Goal: Transaction & Acquisition: Obtain resource

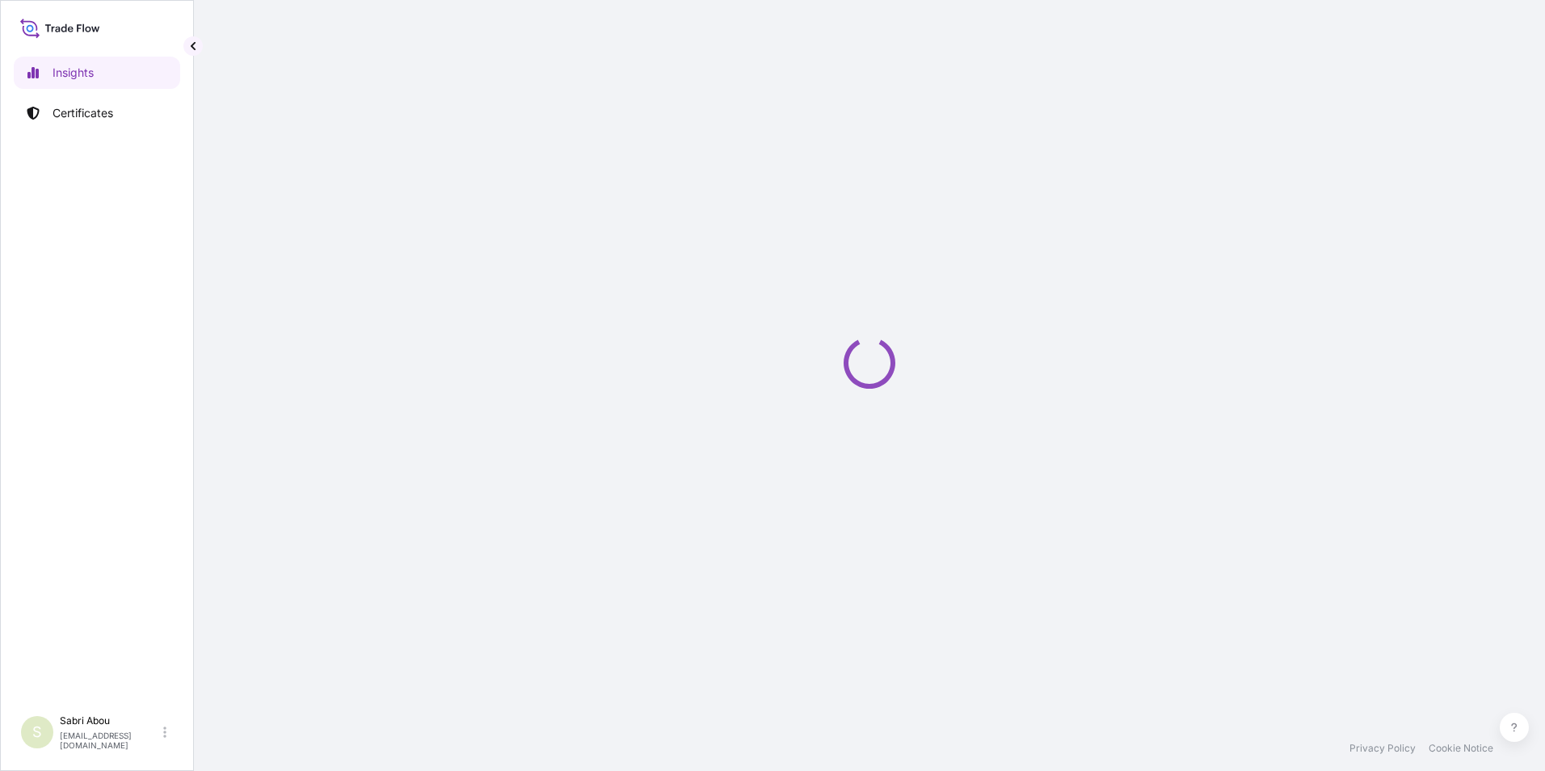
select select "2025"
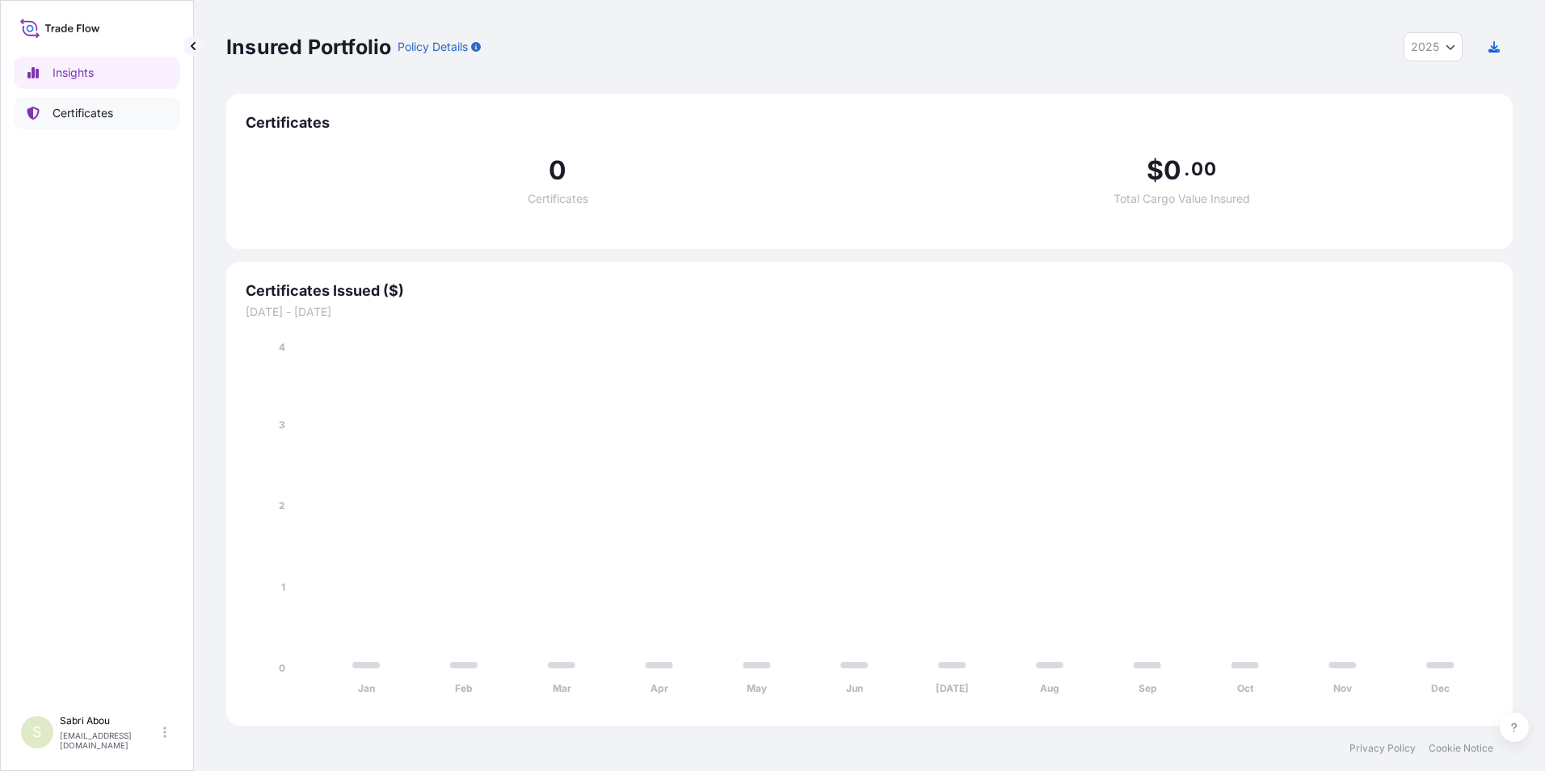
click at [90, 110] on p "Certificates" at bounding box center [83, 113] width 61 height 16
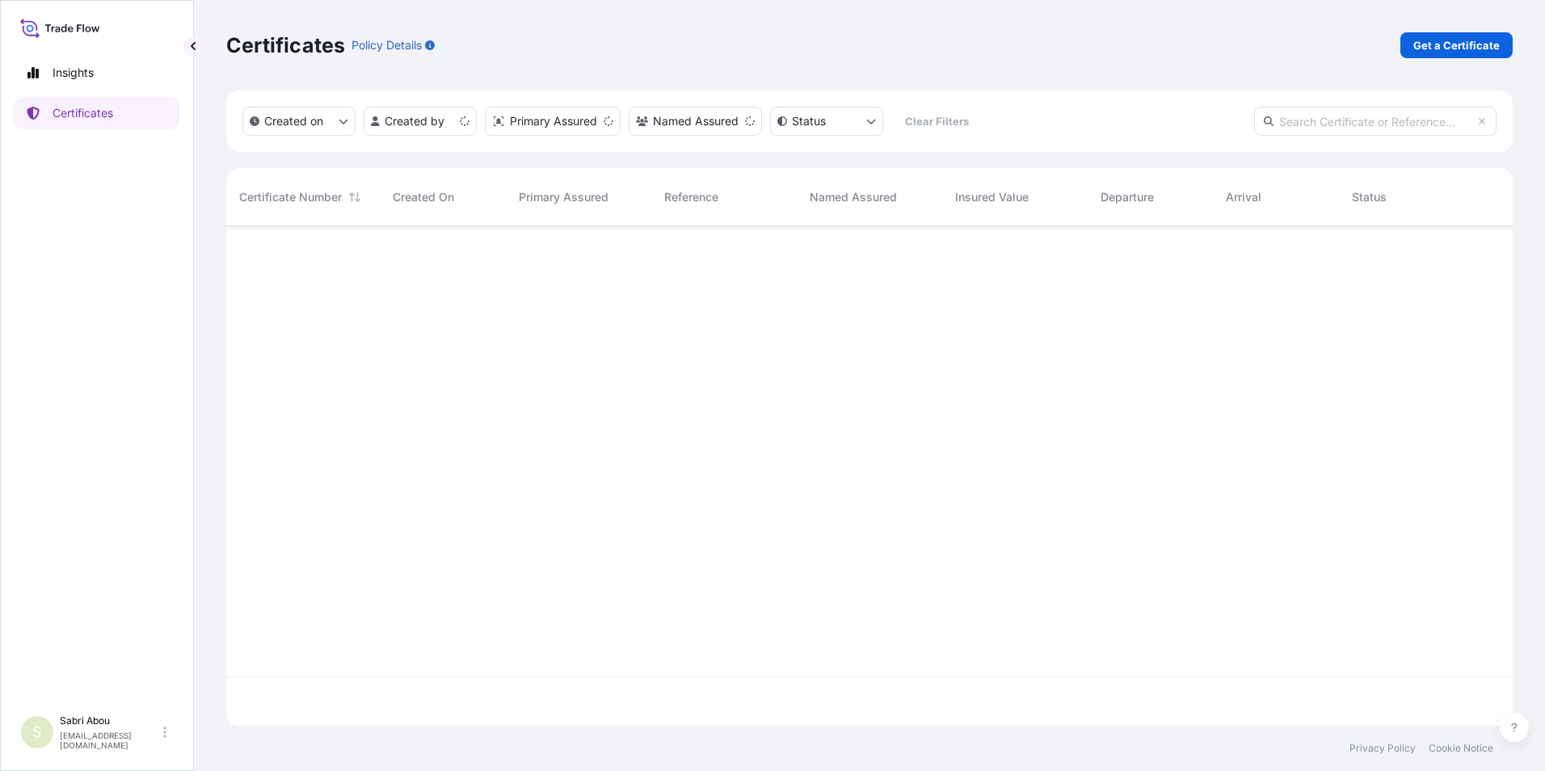
scroll to position [496, 1274]
click at [1454, 54] on link "Get a Certificate" at bounding box center [1456, 45] width 112 height 26
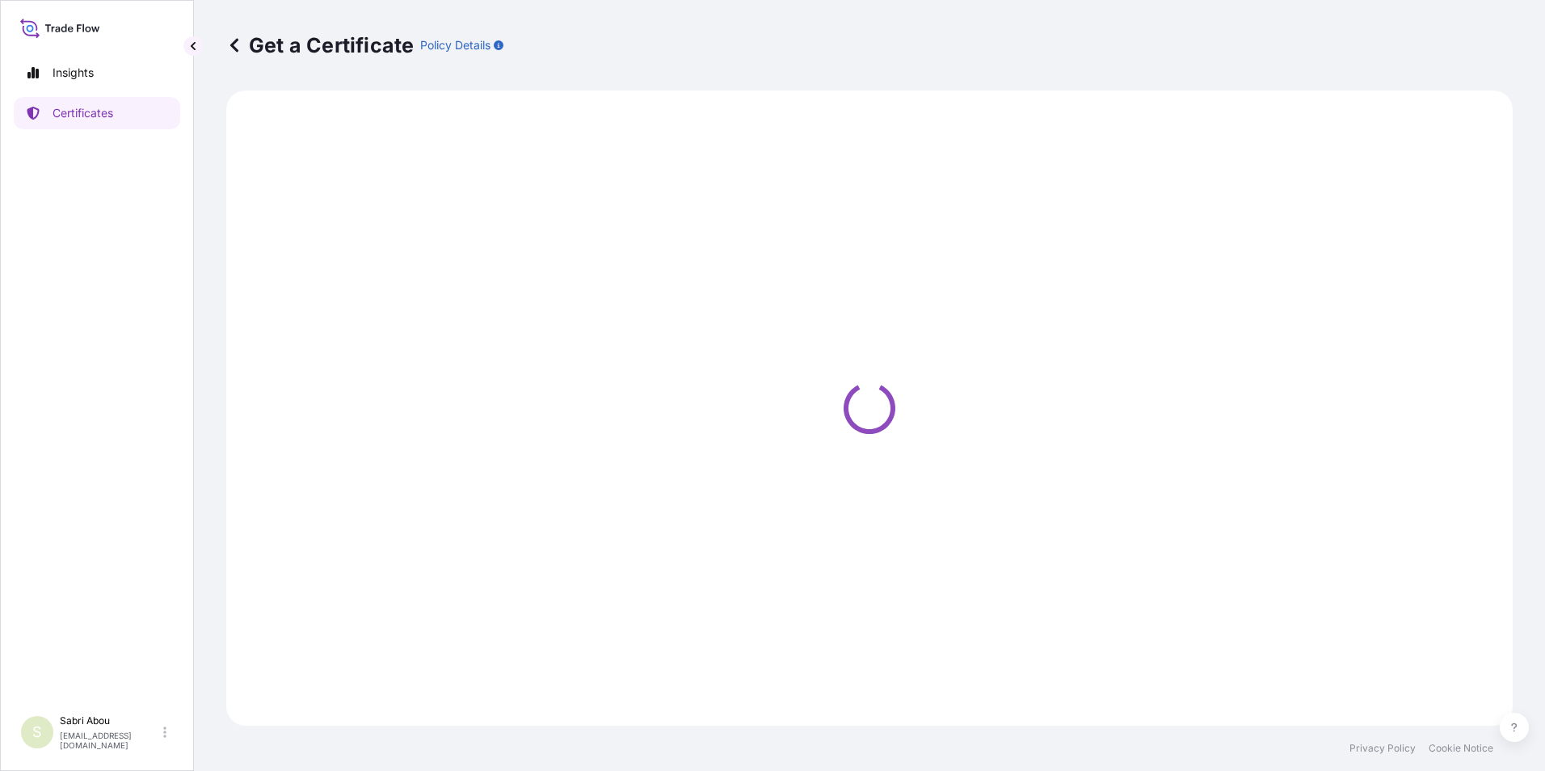
select select "Sea"
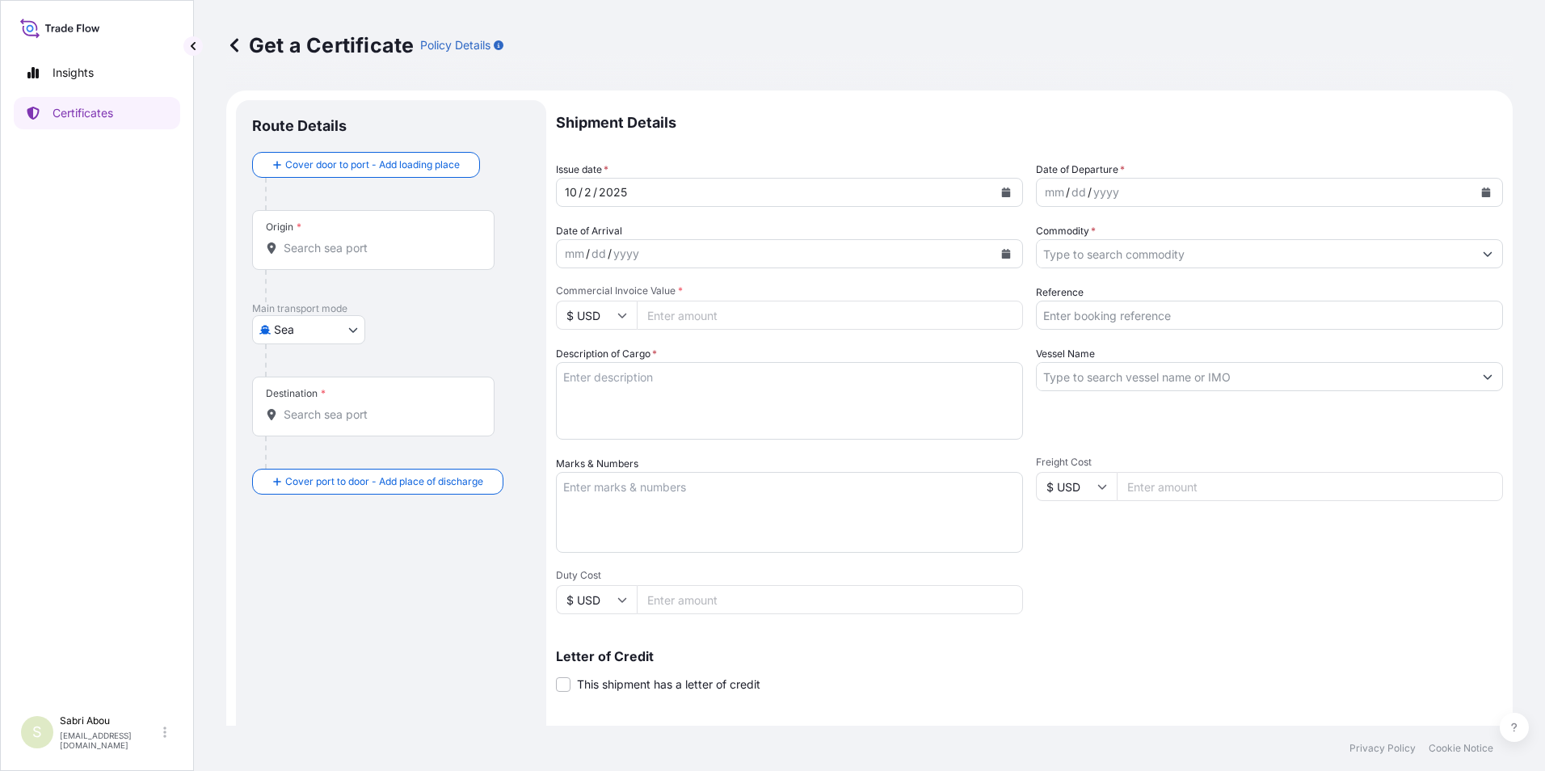
click at [369, 252] on input "Origin *" at bounding box center [379, 248] width 191 height 16
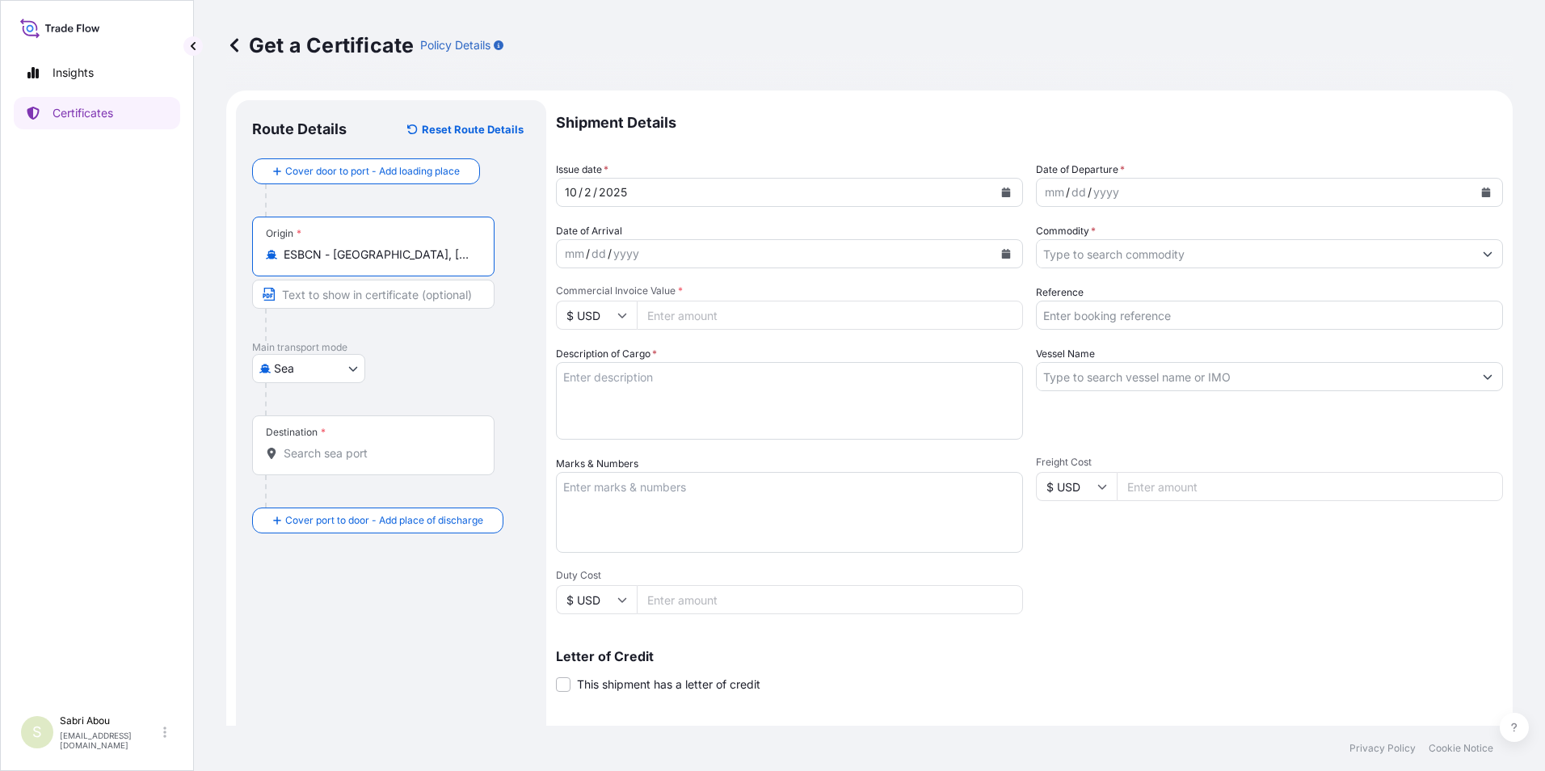
type input "ESBCN - [GEOGRAPHIC_DATA], [GEOGRAPHIC_DATA]"
click at [363, 460] on input "Destination *" at bounding box center [379, 453] width 191 height 16
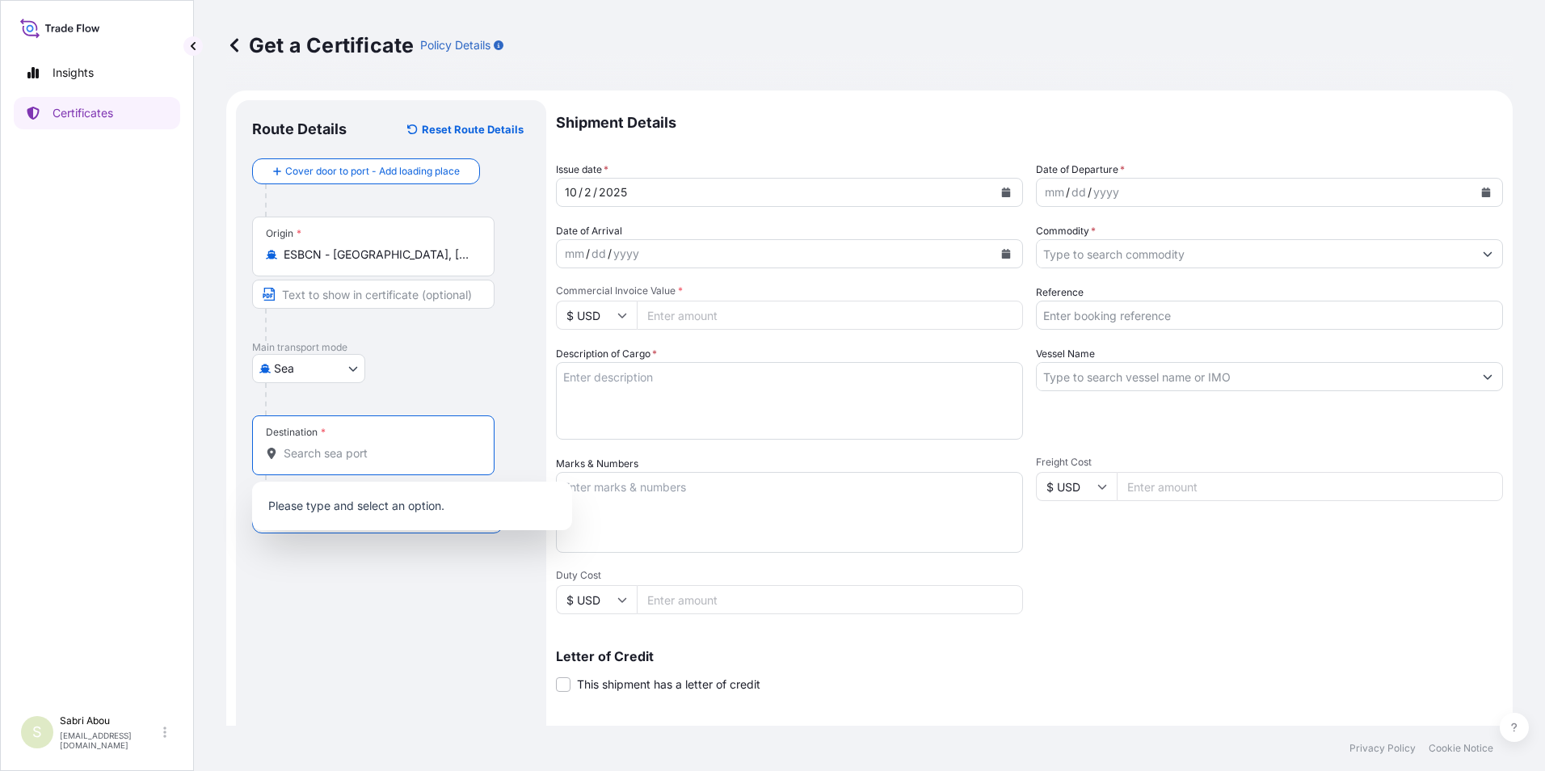
click at [355, 453] on input "Destination *" at bounding box center [379, 453] width 191 height 16
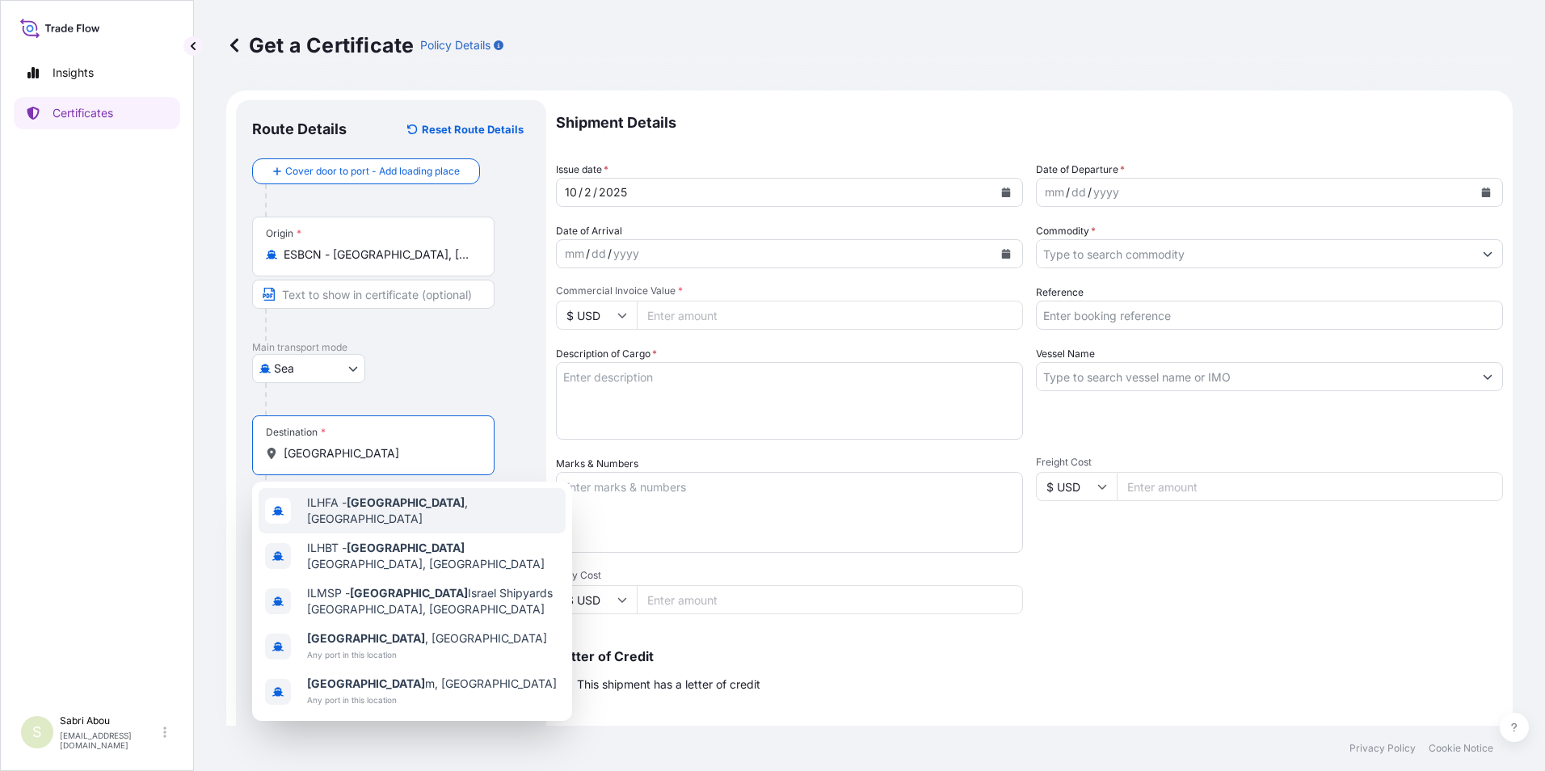
click at [395, 511] on span "ILHFA - [GEOGRAPHIC_DATA] , [GEOGRAPHIC_DATA]" at bounding box center [433, 511] width 252 height 32
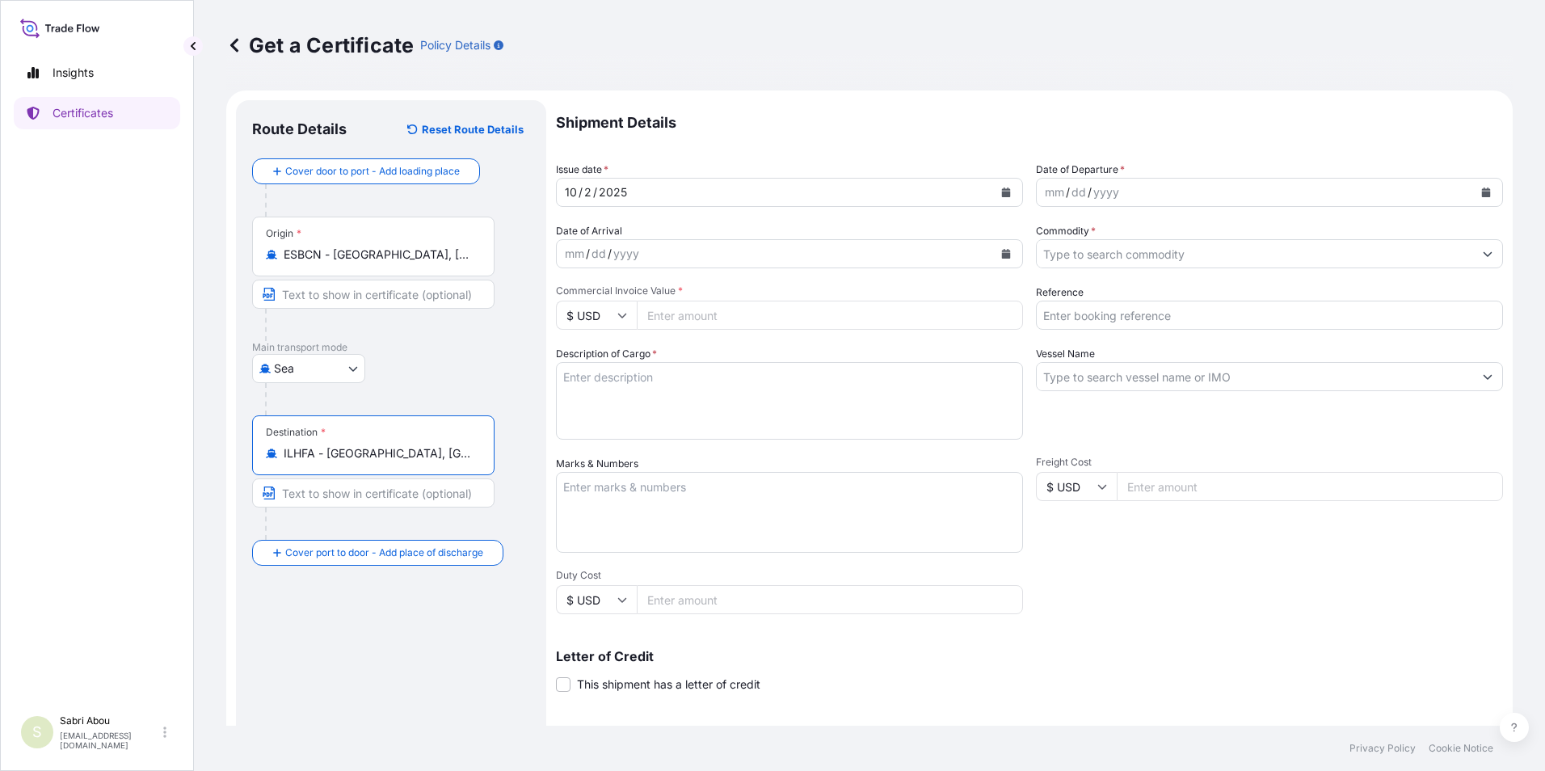
type input "ILHFA - [GEOGRAPHIC_DATA], [GEOGRAPHIC_DATA]"
click at [1109, 190] on div "yyyy" at bounding box center [1106, 192] width 29 height 19
click at [1482, 195] on icon "Calendar" at bounding box center [1486, 192] width 9 height 10
click at [1158, 189] on div "mm / dd / yyyy" at bounding box center [1255, 192] width 436 height 29
click at [1481, 191] on icon "Calendar" at bounding box center [1486, 192] width 10 height 10
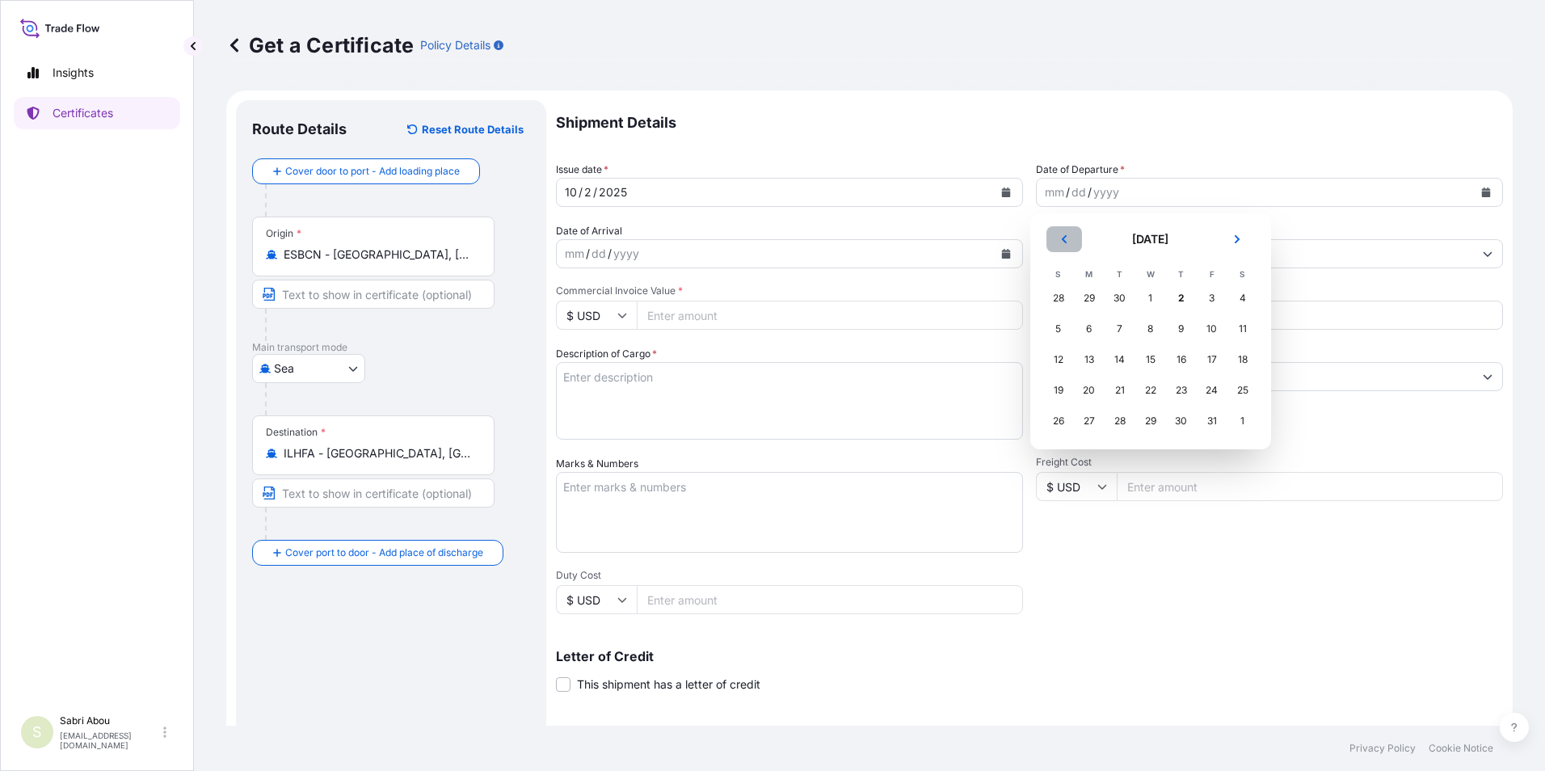
click at [1065, 243] on icon "Previous" at bounding box center [1064, 239] width 10 height 10
click at [1145, 387] on div "24" at bounding box center [1150, 390] width 29 height 29
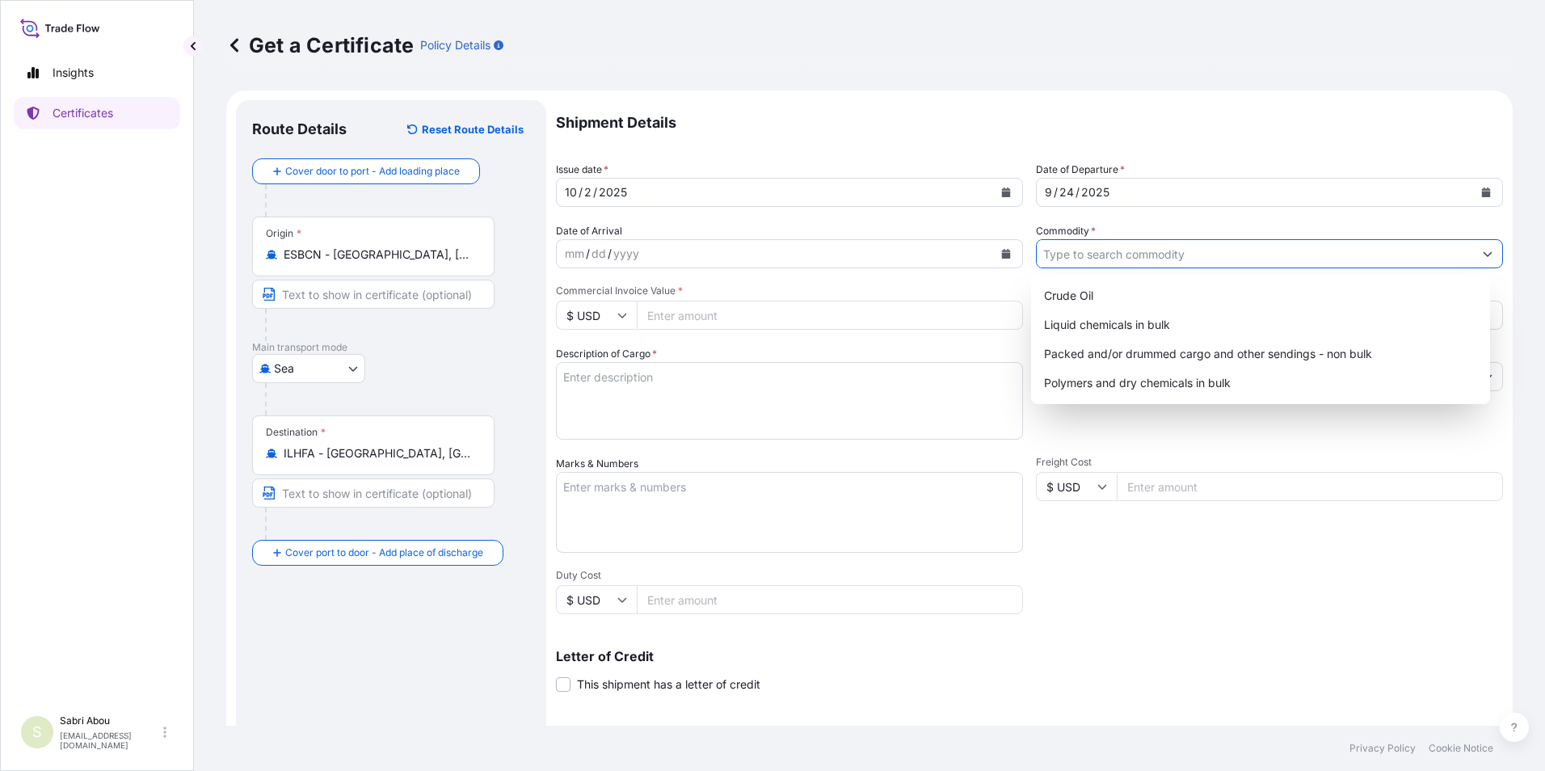
click at [1098, 254] on input "Commodity *" at bounding box center [1255, 253] width 436 height 29
click at [1207, 356] on div "Packed and/or drummed cargo and other sendings - non bulk" at bounding box center [1261, 353] width 447 height 29
type input "Packed and/or drummed cargo and other sendings - non bulk"
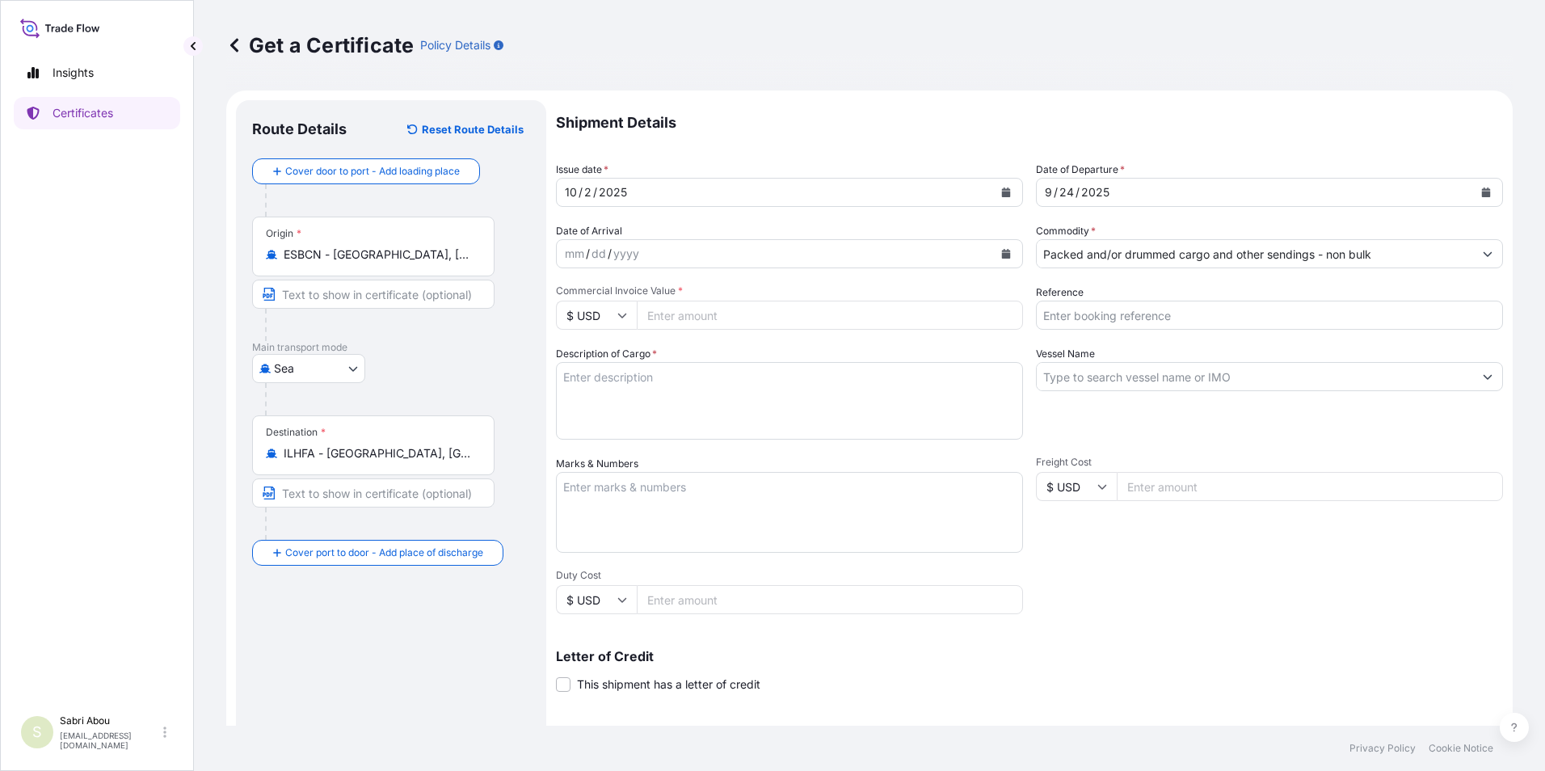
click at [608, 319] on input "$ USD" at bounding box center [596, 315] width 81 height 29
click at [601, 360] on div "€ EUR" at bounding box center [596, 359] width 68 height 31
type input "€ EUR"
click at [712, 318] on input "Commercial Invoice Value *" at bounding box center [830, 315] width 386 height 29
type input "15070"
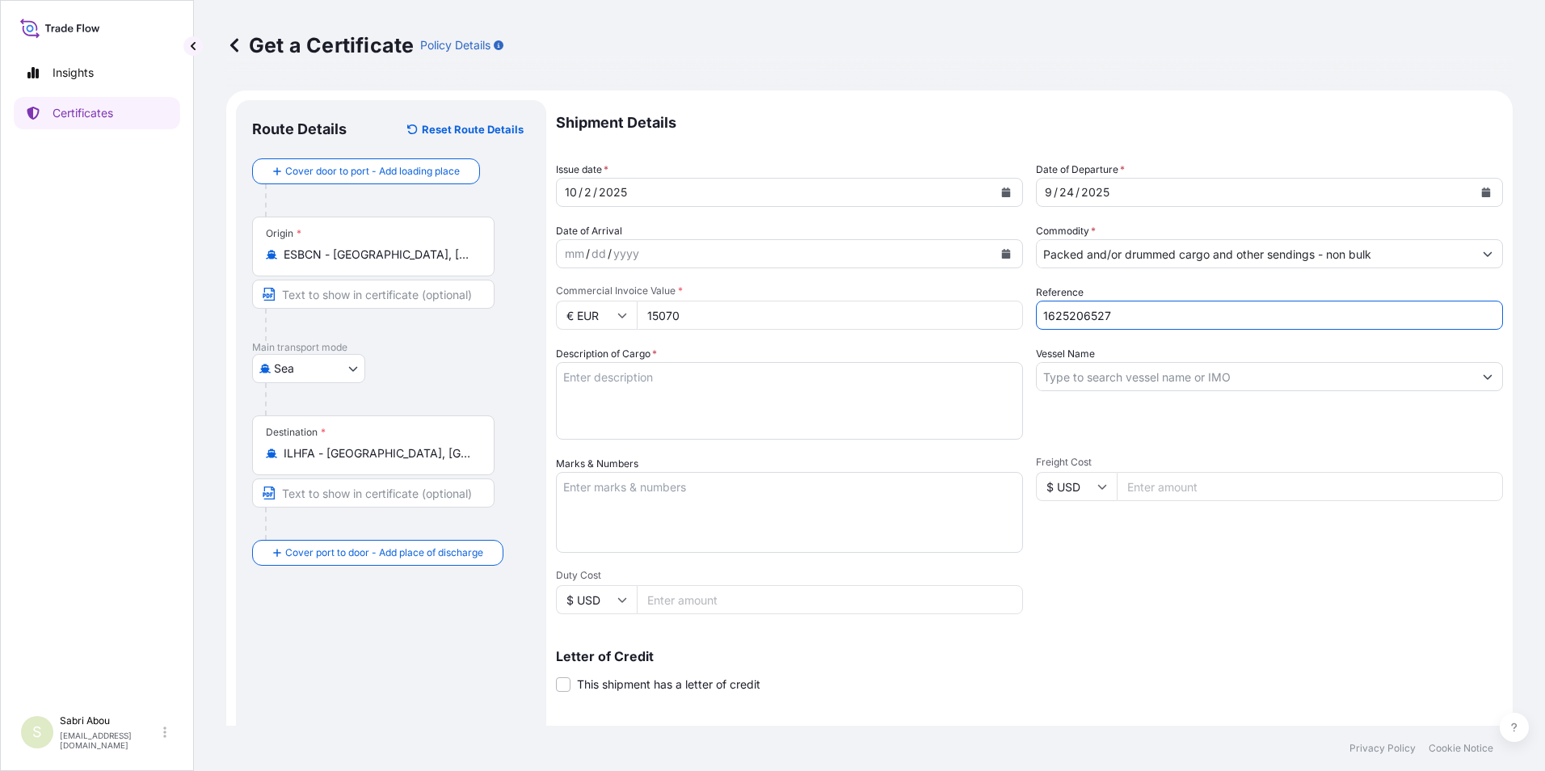
type input "1625206527"
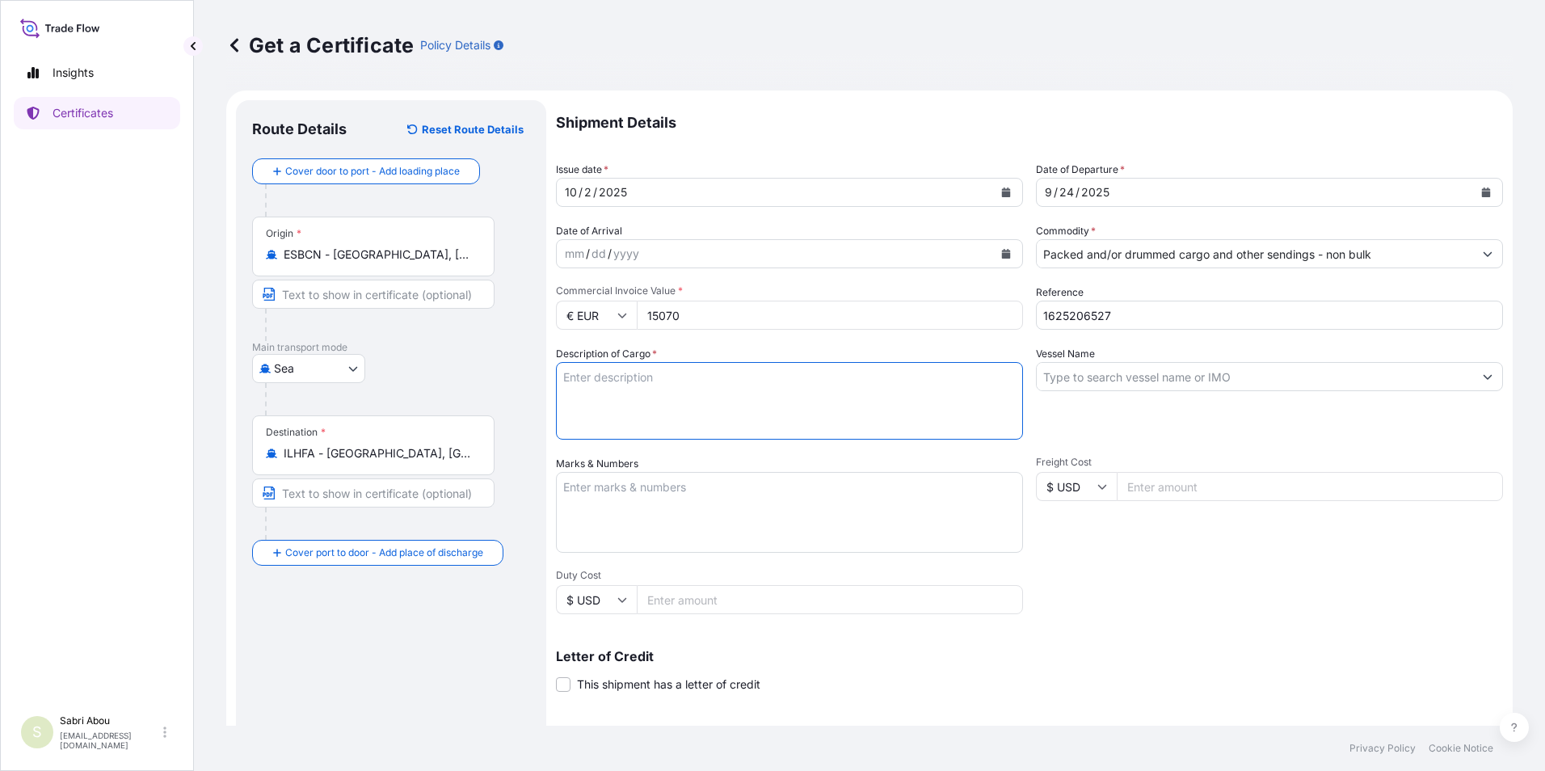
click at [686, 389] on textarea "Description of Cargo *" at bounding box center [789, 401] width 467 height 78
type textarea "1x20 pallet"
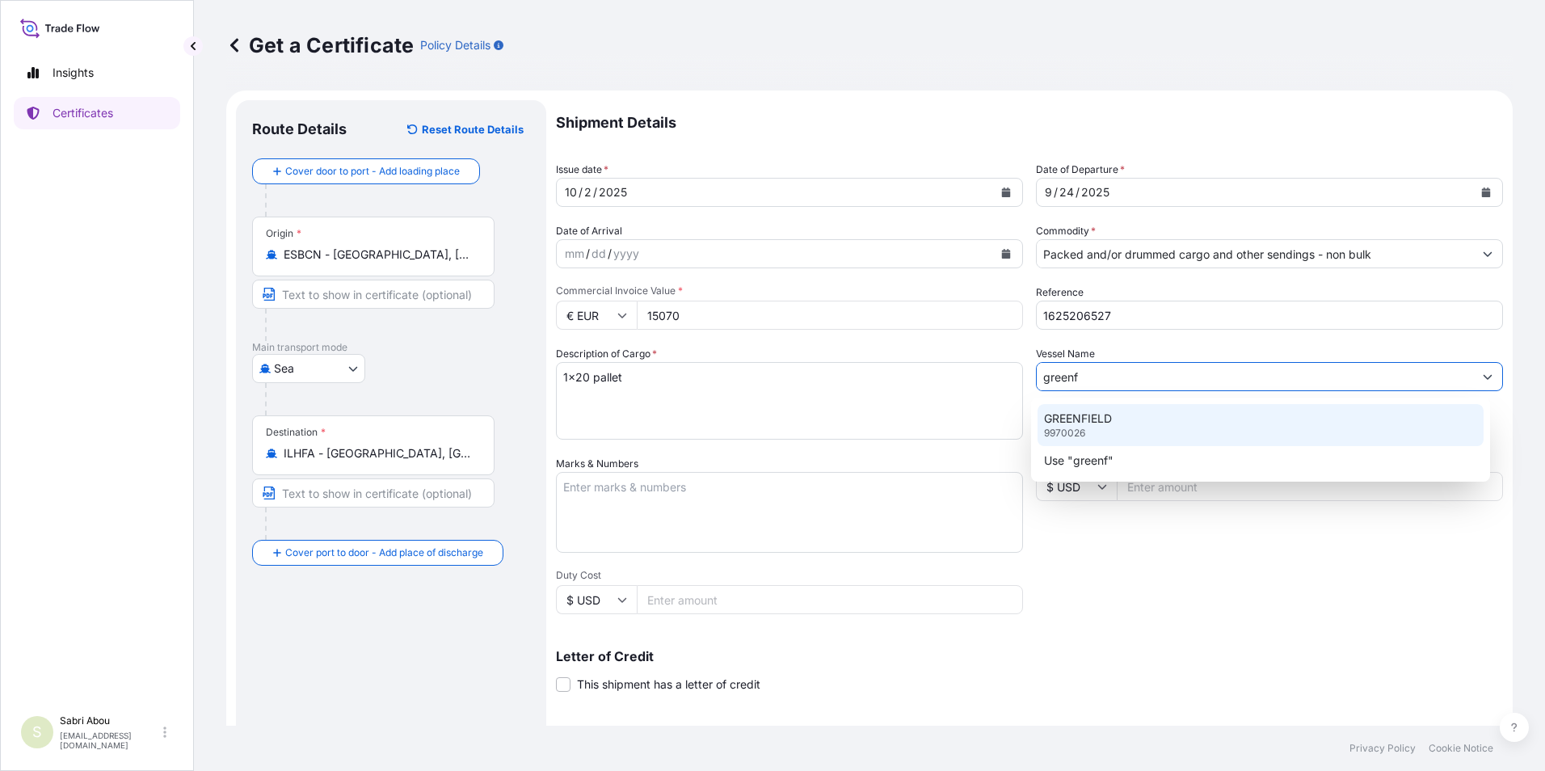
click at [1118, 437] on div "GREENFIELD 9970026" at bounding box center [1261, 425] width 447 height 42
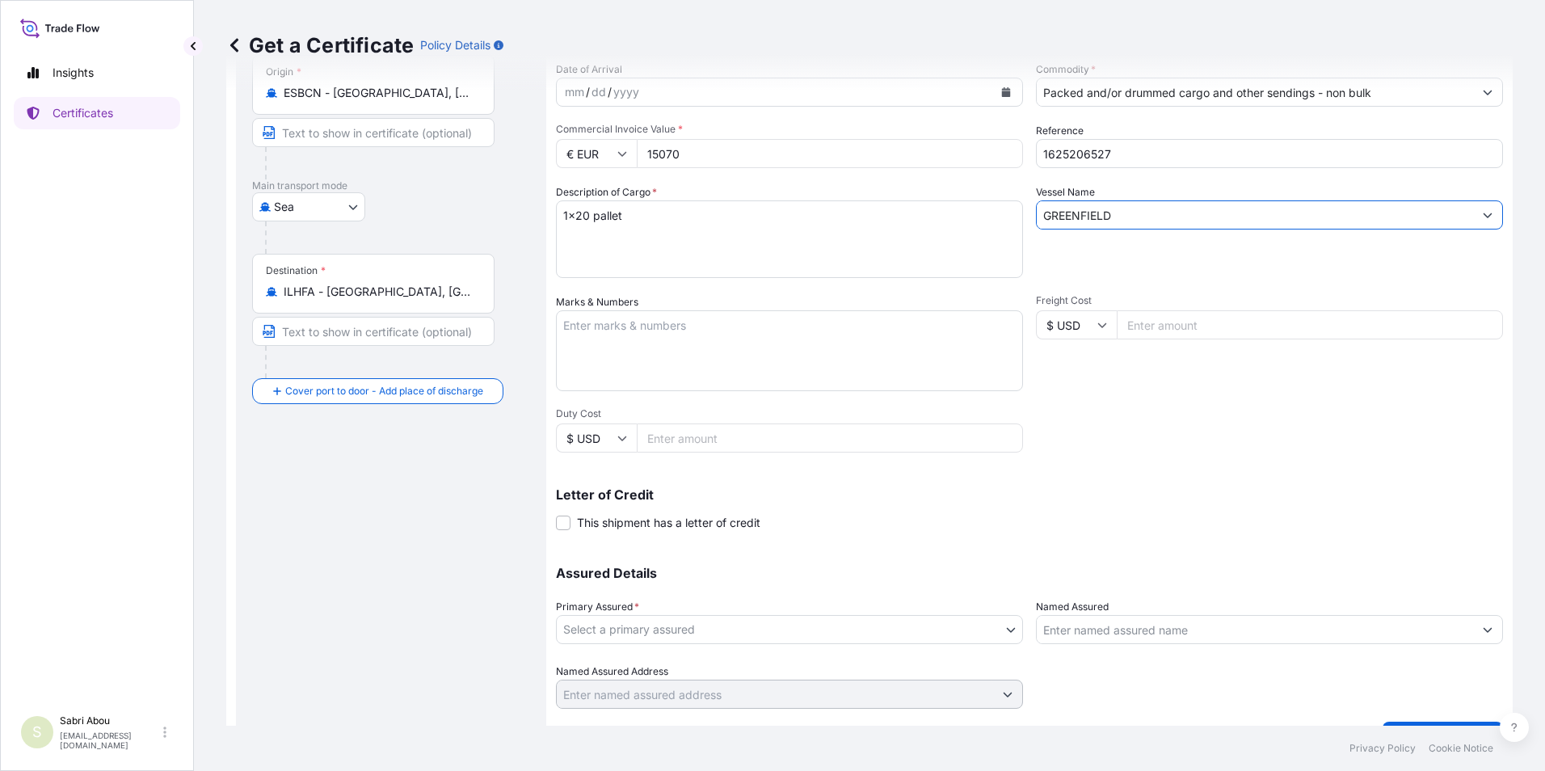
scroll to position [200, 0]
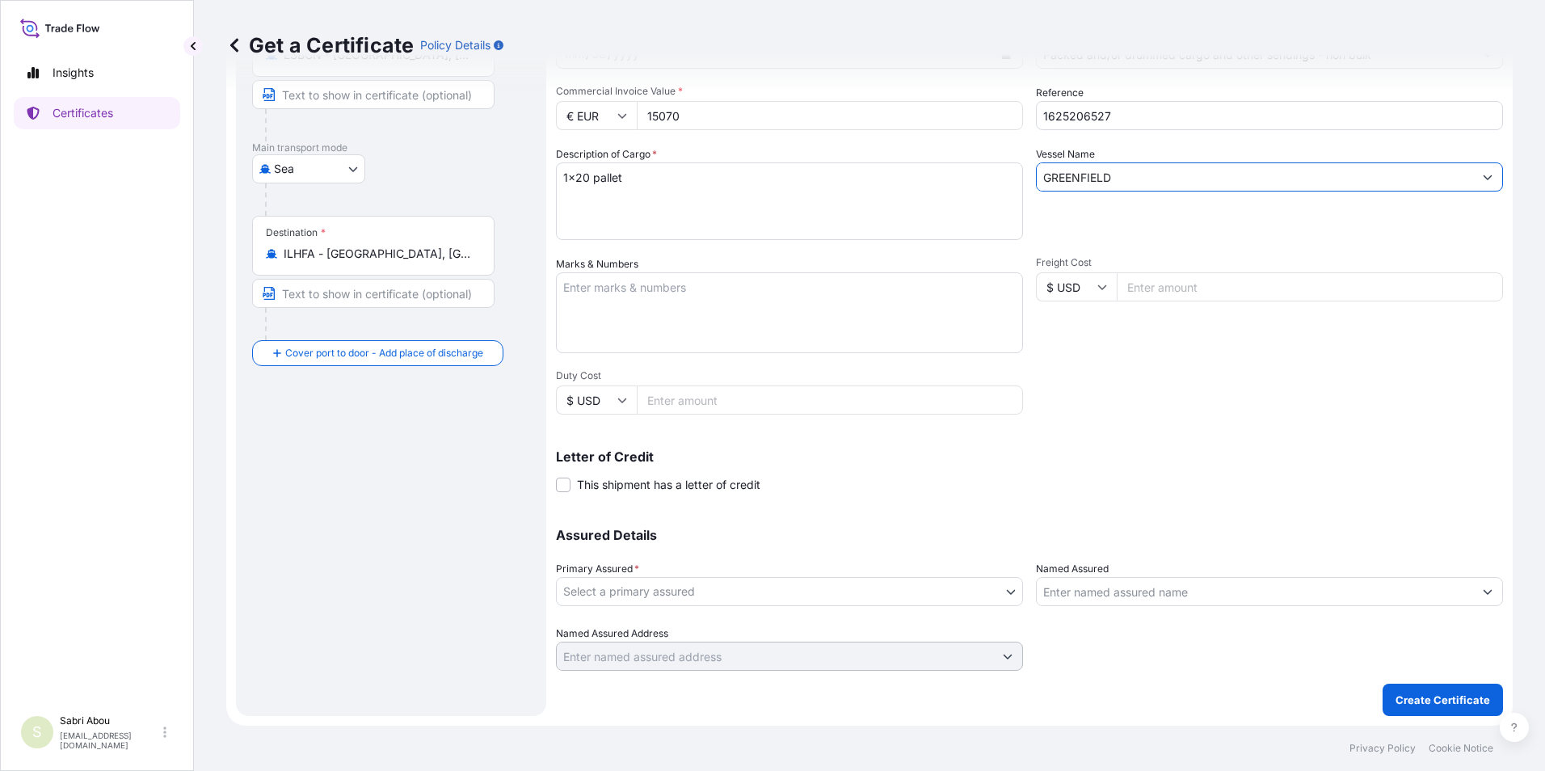
type input "GREENFIELD"
click at [792, 580] on body "1 option available. 0 options available. 1 option available. 2 options availabl…" at bounding box center [772, 385] width 1545 height 771
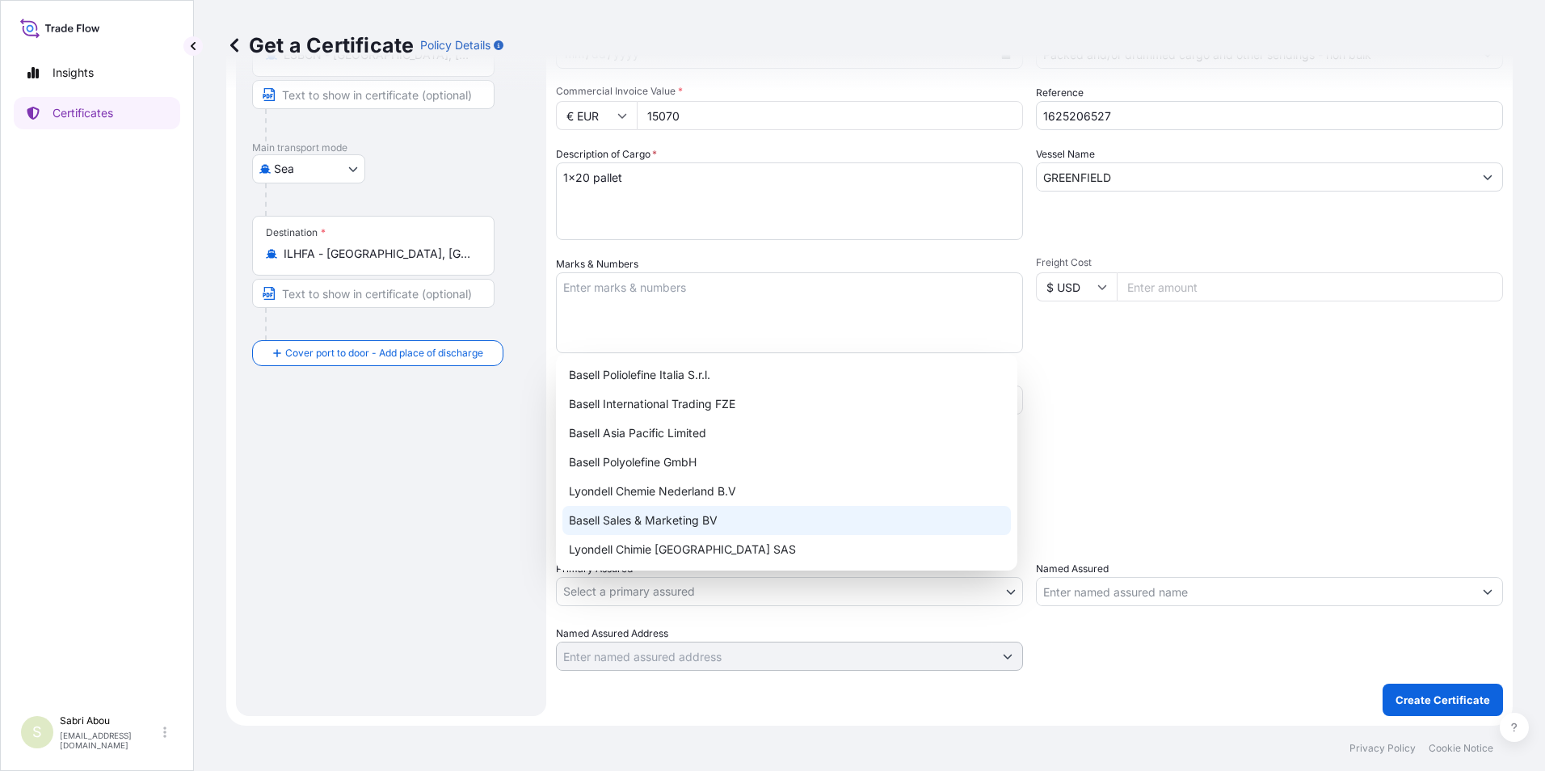
click at [679, 526] on div "Basell Sales & Marketing BV" at bounding box center [786, 520] width 449 height 29
select select "32164"
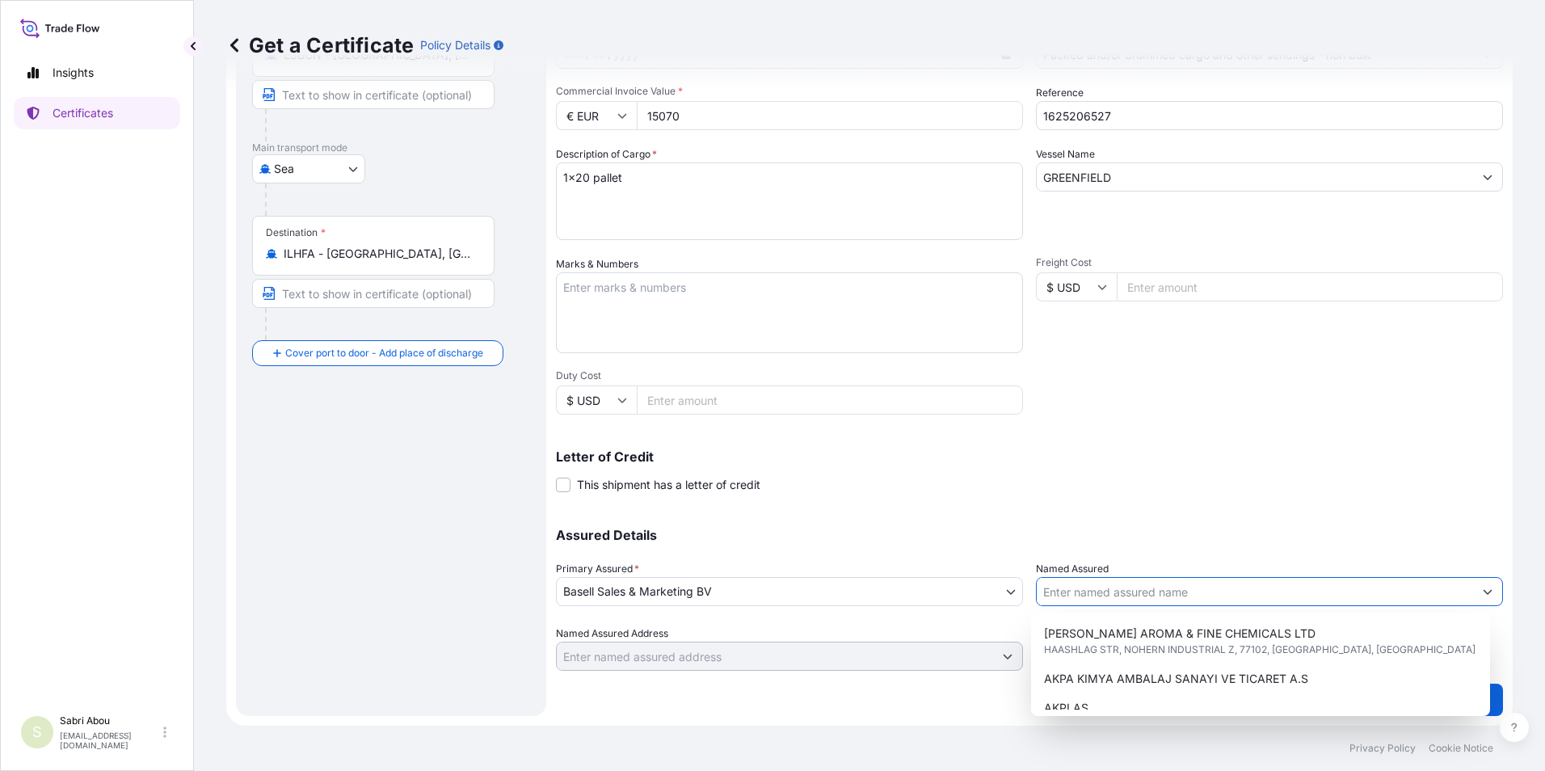
click at [1134, 596] on input "Named Assured" at bounding box center [1255, 591] width 436 height 29
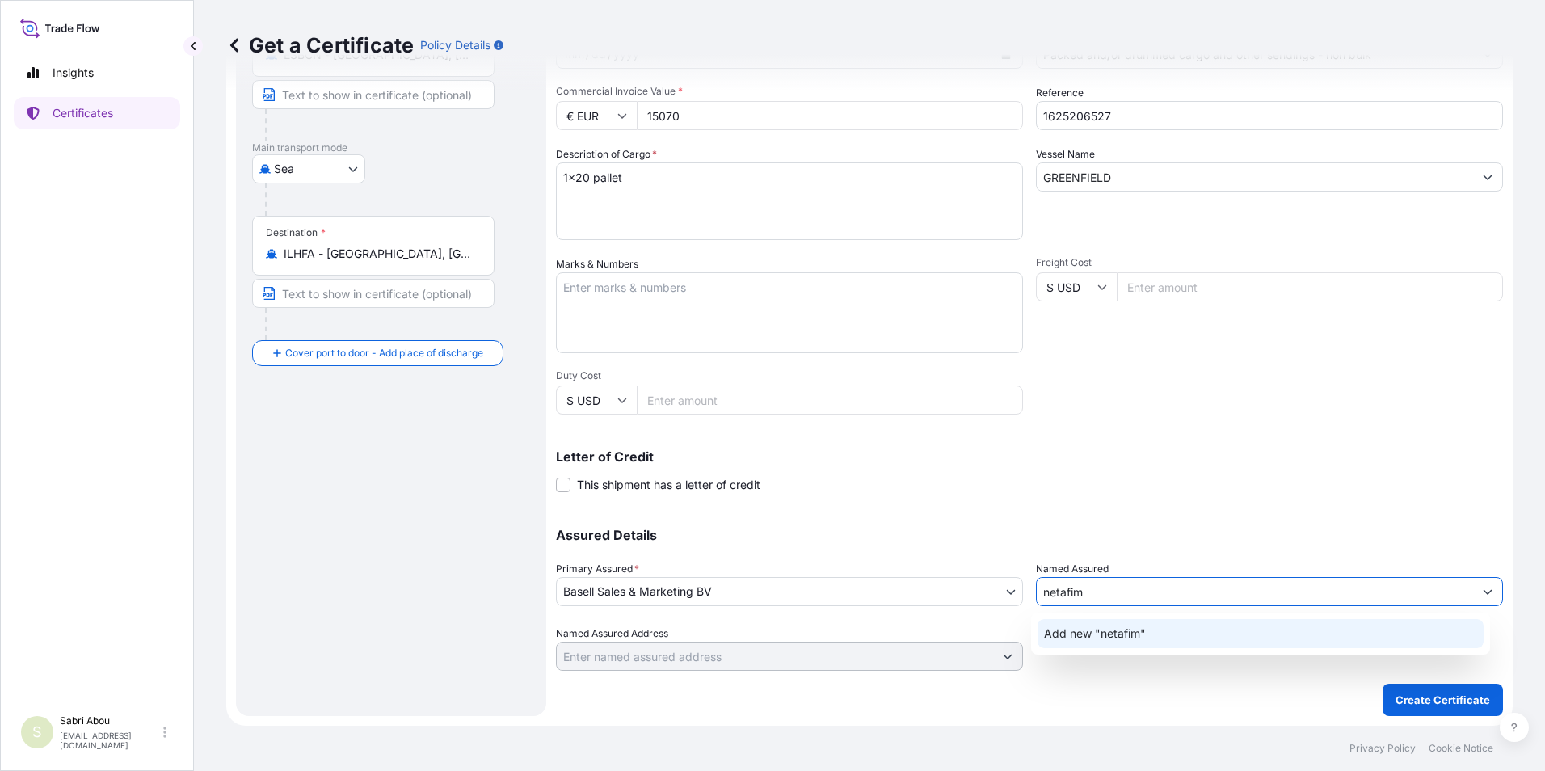
click at [1132, 624] on div "Add new "netafim"" at bounding box center [1261, 633] width 447 height 29
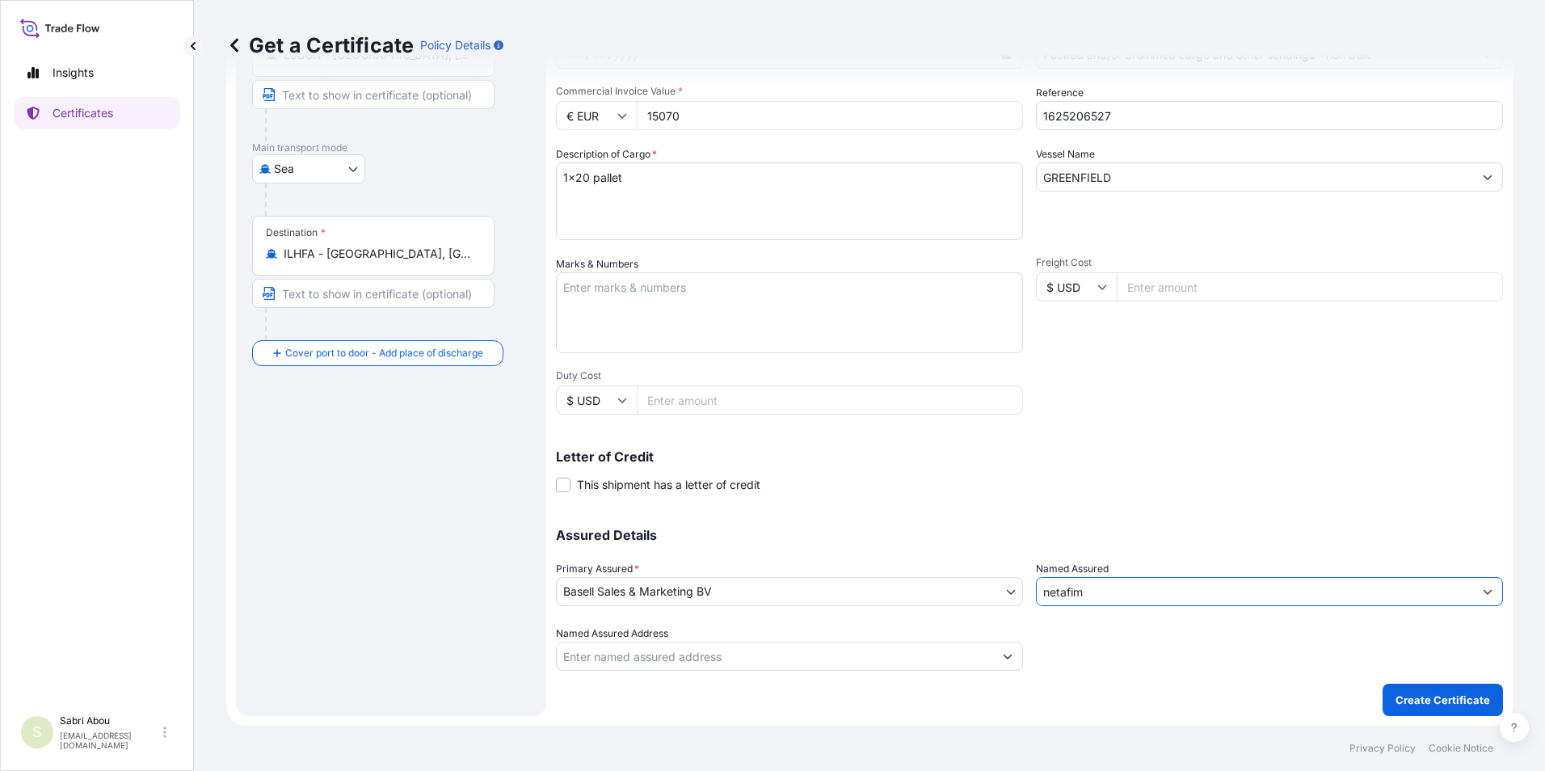
drag, startPoint x: 1102, startPoint y: 594, endPoint x: 957, endPoint y: 613, distance: 146.7
click at [957, 613] on div "Assured Details Primary Assured * Basell Sales & Marketing BV Basell Poliolefin…" at bounding box center [1029, 590] width 947 height 162
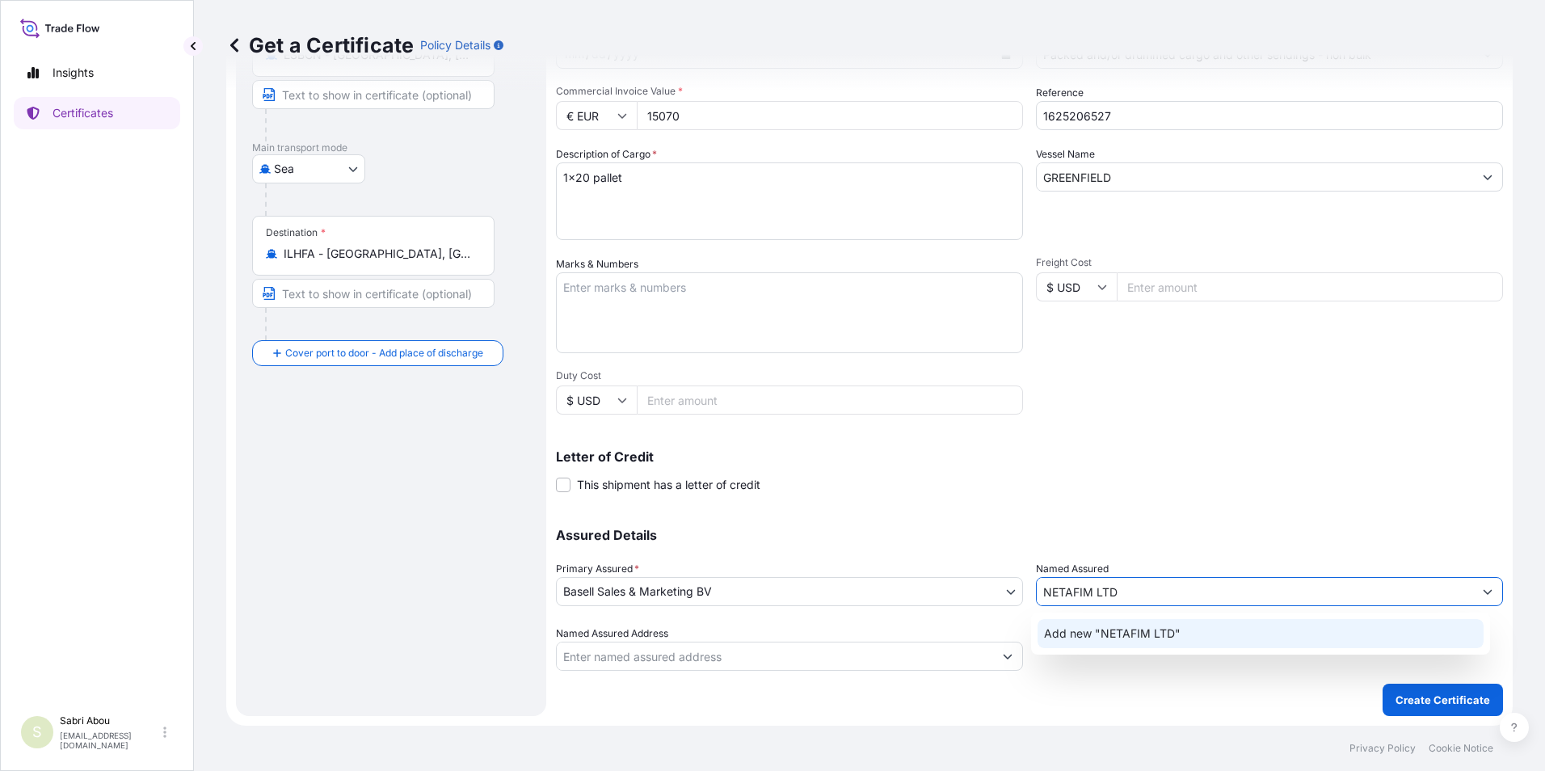
click at [1234, 633] on div "Add new "NETAFIM LTD"" at bounding box center [1261, 633] width 447 height 29
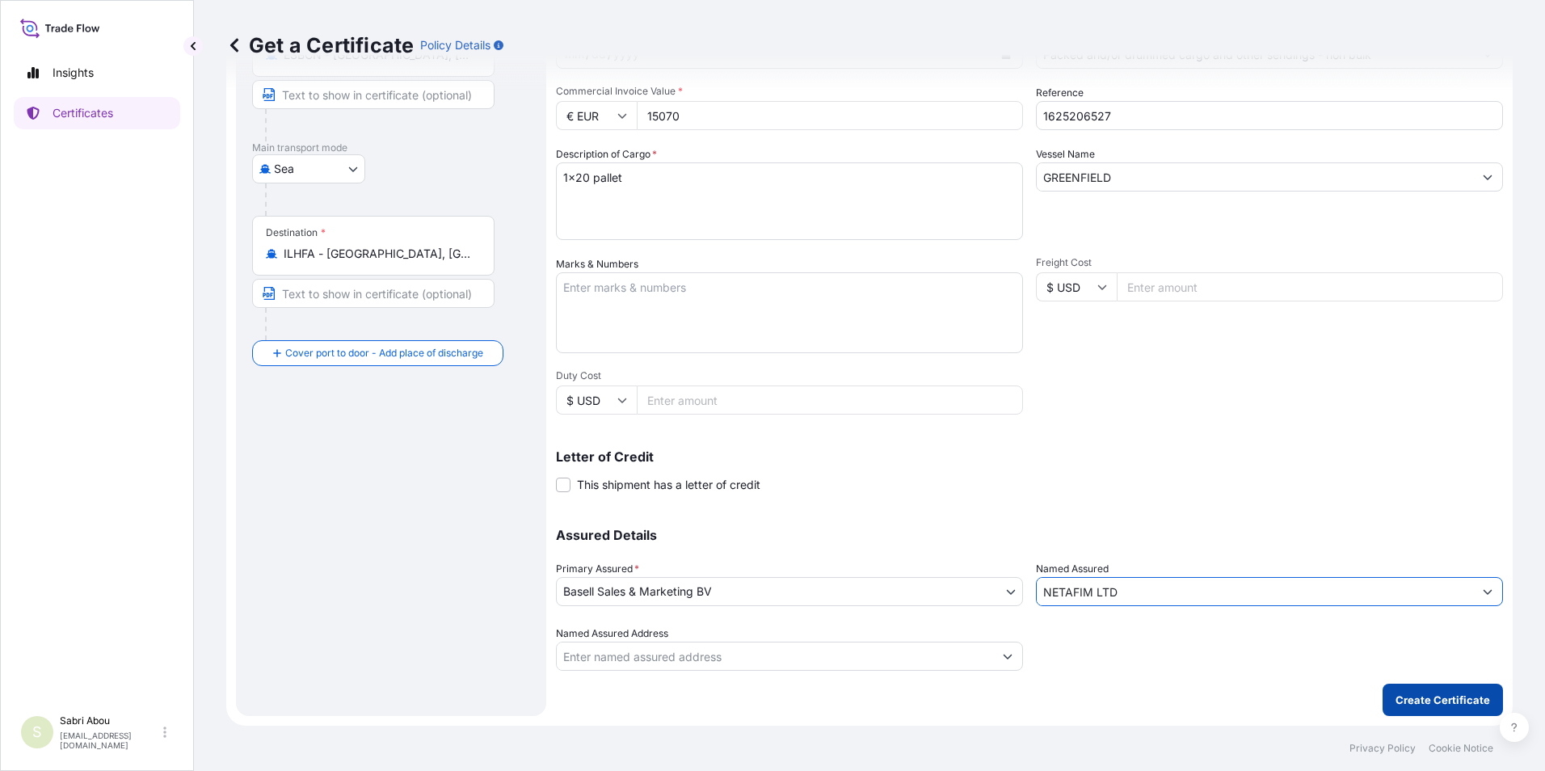
type input "NETAFIM LTD"
click at [1396, 695] on p "Create Certificate" at bounding box center [1443, 700] width 95 height 16
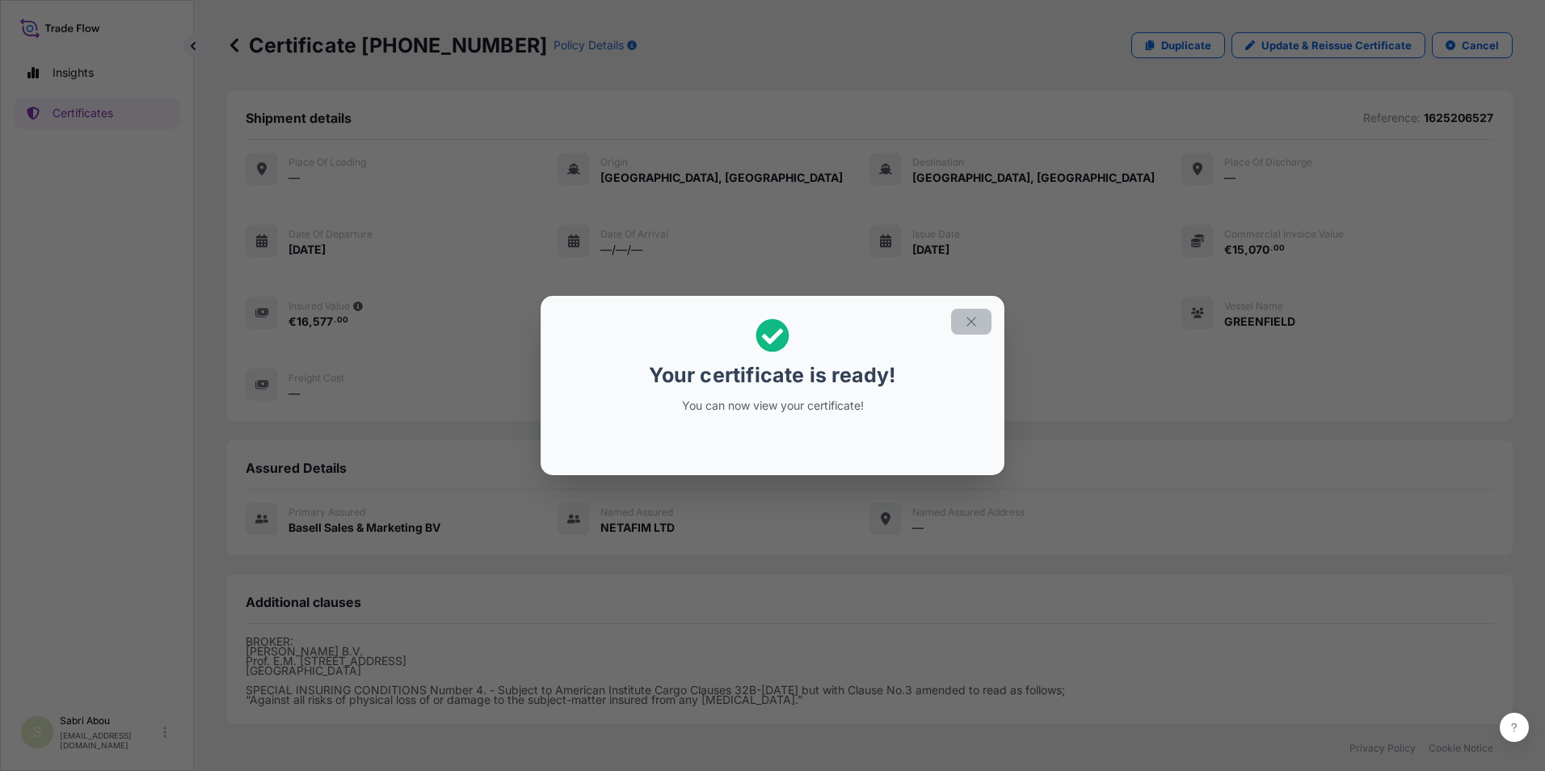
click at [980, 318] on button "button" at bounding box center [971, 322] width 40 height 26
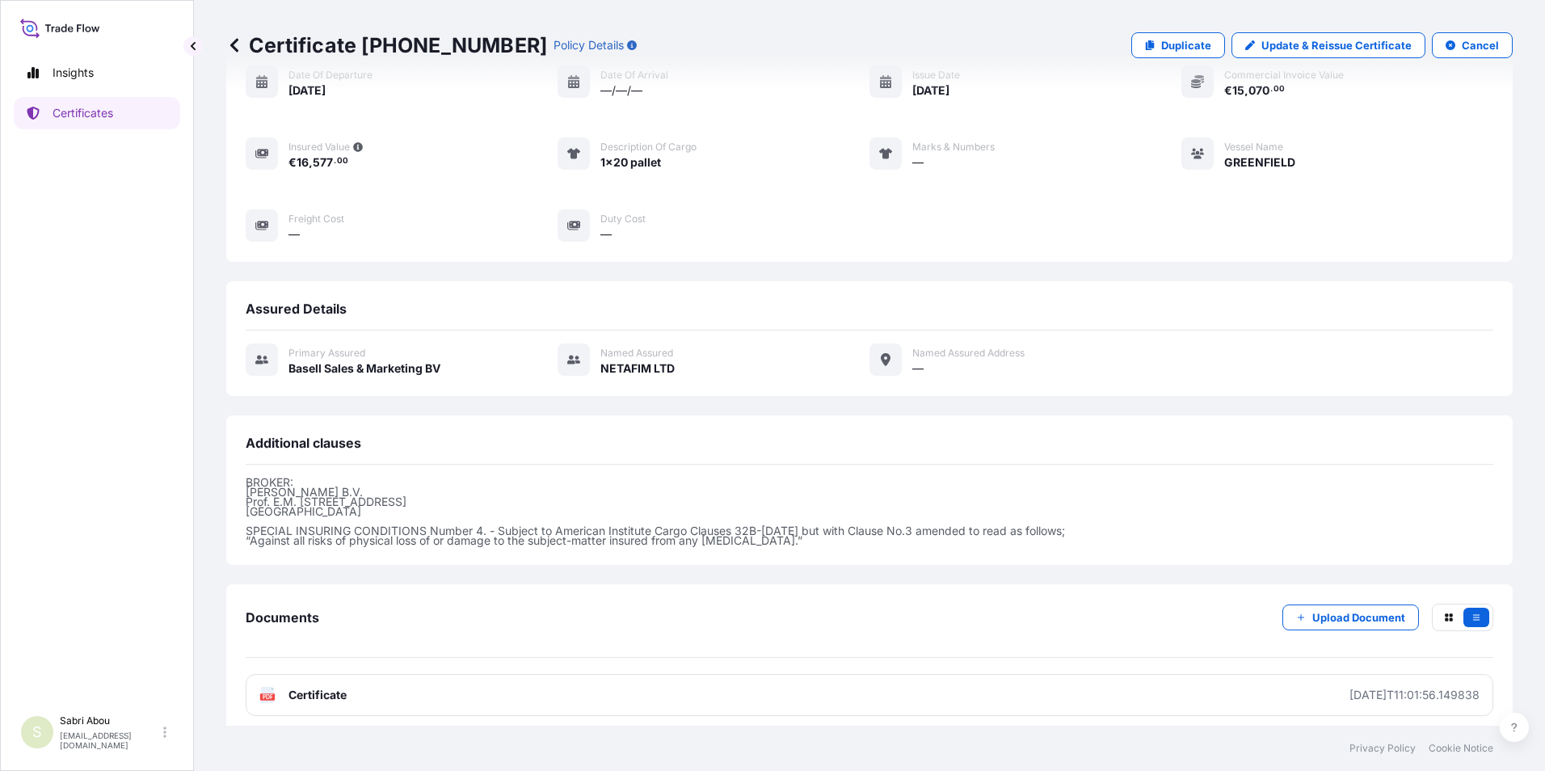
scroll to position [169, 0]
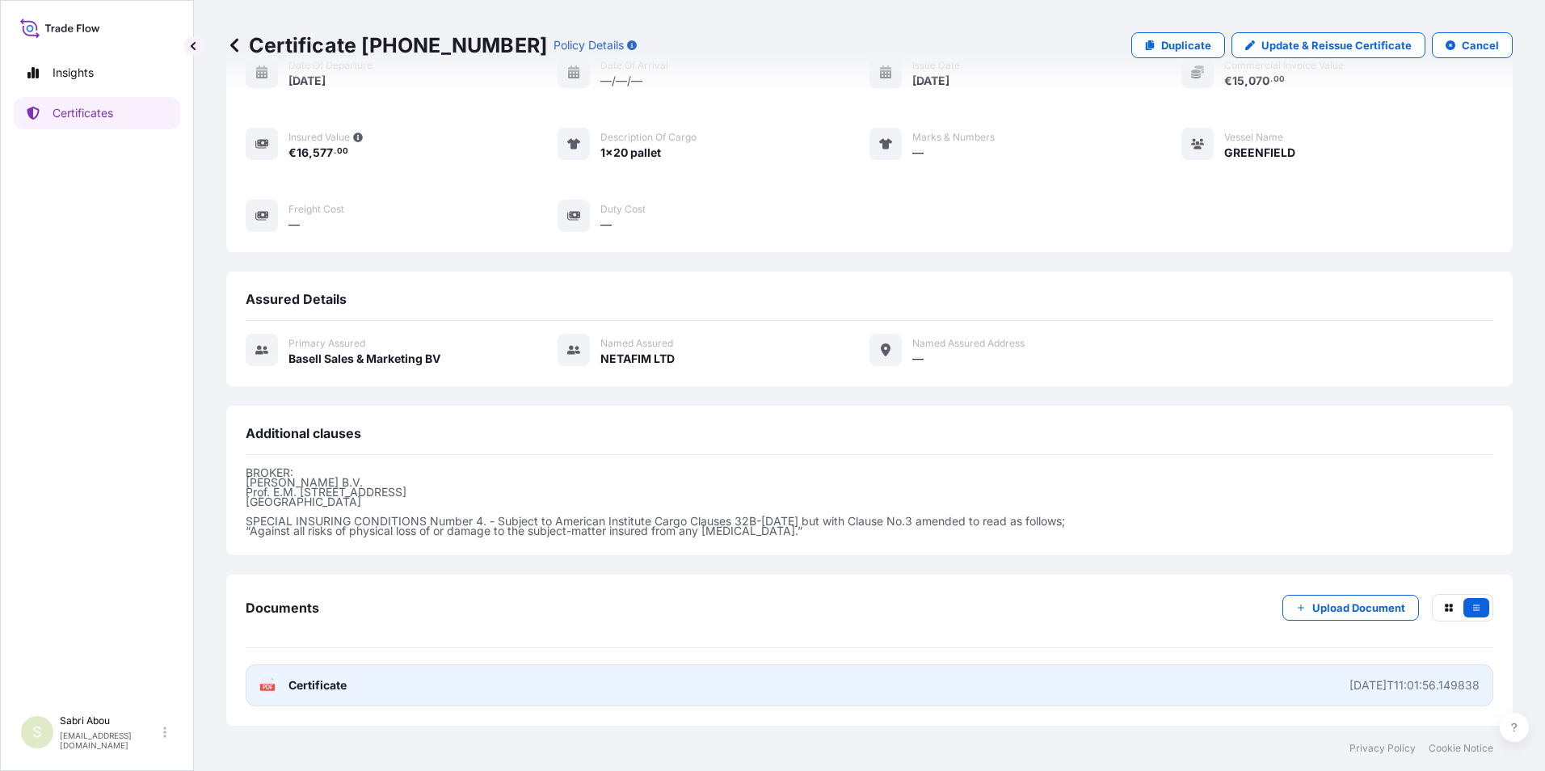
click at [765, 690] on link "PDF Certificate [DATE]T11:01:56.149838" at bounding box center [870, 685] width 1248 height 42
